Goal: Information Seeking & Learning: Learn about a topic

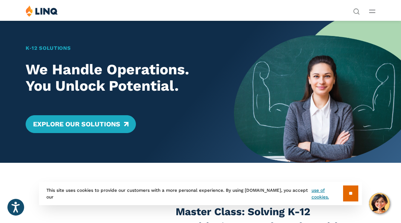
click at [37, 37] on div "K‑12 Solutions We Handle Operations. You Unlock Potential. Explore Our Solutions" at bounding box center [117, 91] width 234 height 142
